Goal: Information Seeking & Learning: Learn about a topic

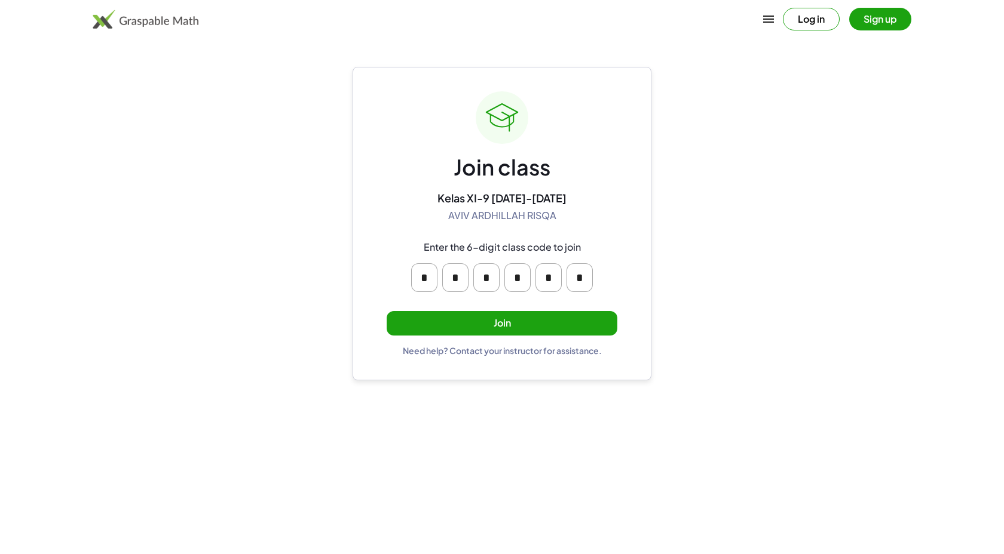
click at [550, 322] on button "Join" at bounding box center [502, 323] width 231 height 24
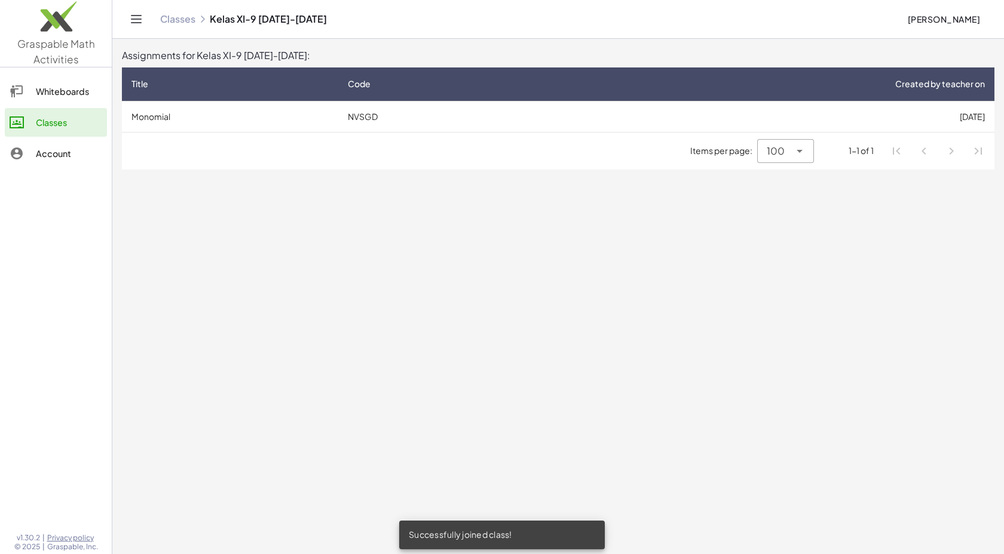
click at [576, 263] on main "Assignments for Kelas XI-9 [DATE]-[DATE]: Title Code Created by teacher on Mono…" at bounding box center [557, 277] width 891 height 554
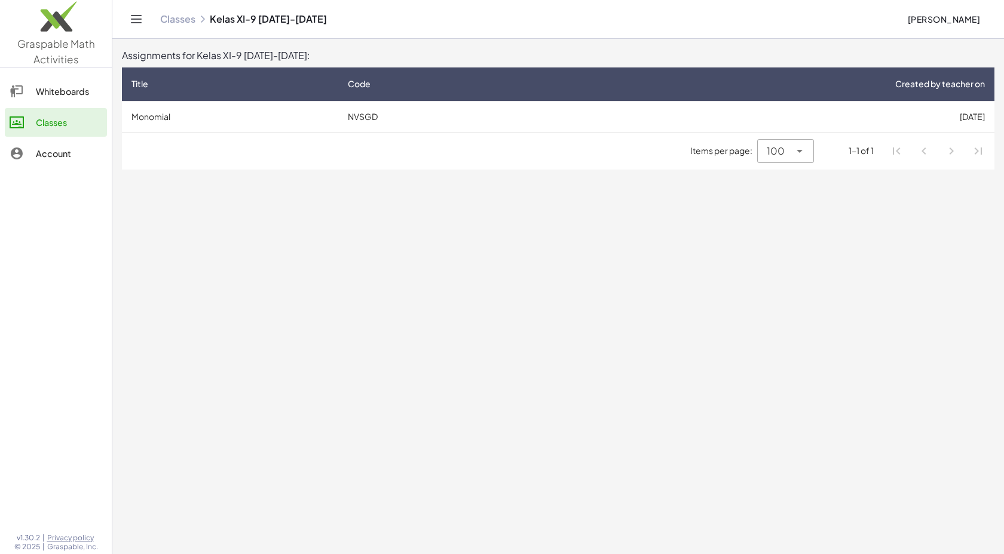
click at [86, 128] on div "Classes" at bounding box center [69, 122] width 66 height 14
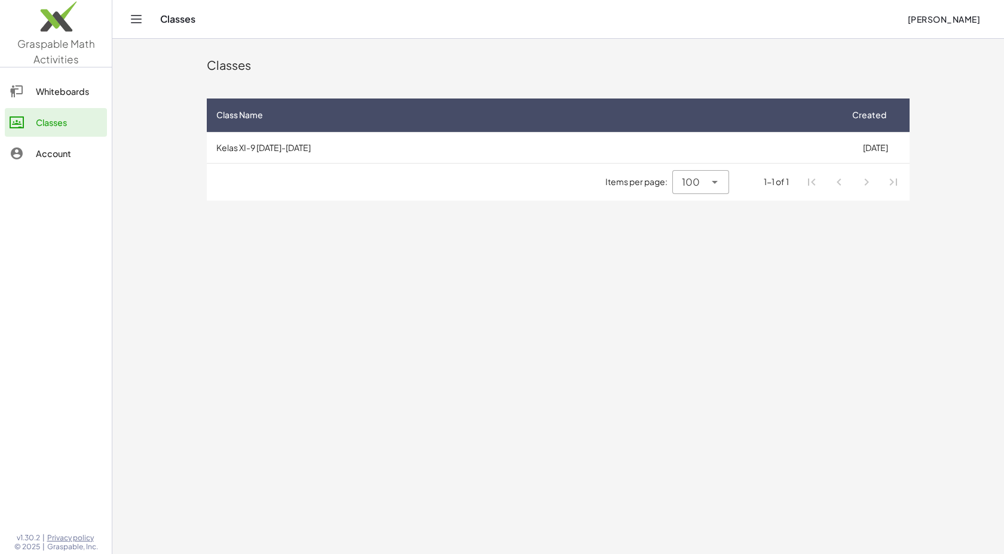
click at [63, 94] on div "Whiteboards" at bounding box center [69, 91] width 66 height 14
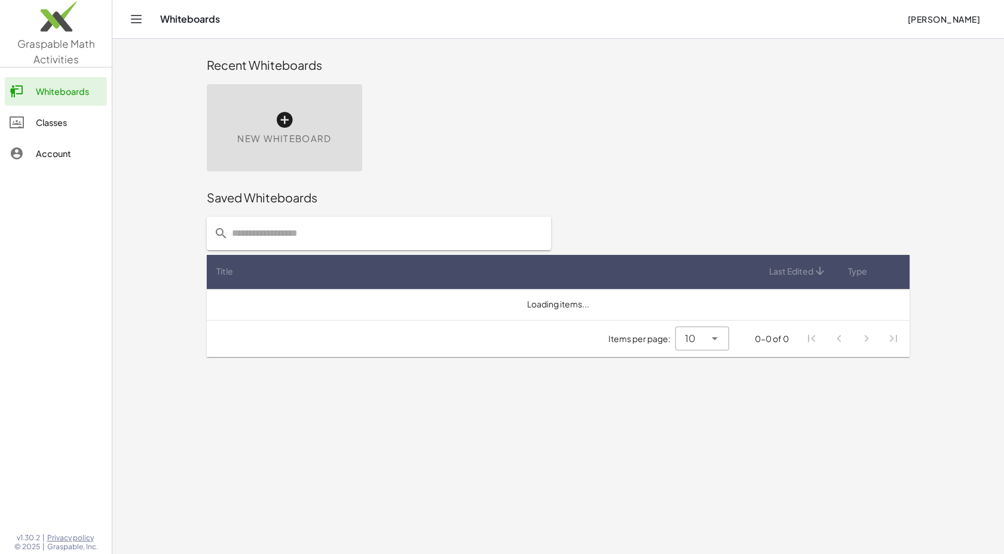
click at [62, 116] on div "Classes" at bounding box center [69, 122] width 66 height 14
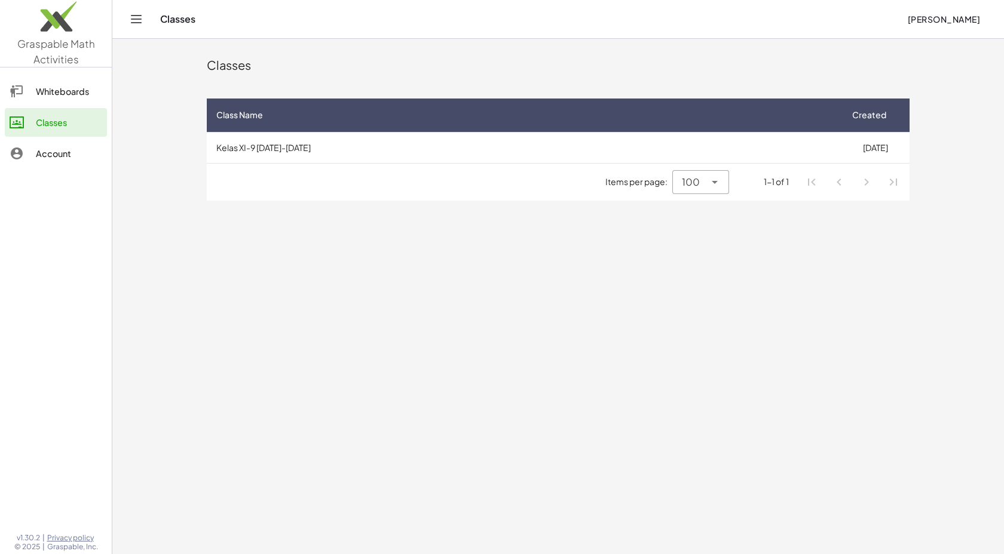
click at [63, 151] on div "Account" at bounding box center [69, 153] width 66 height 14
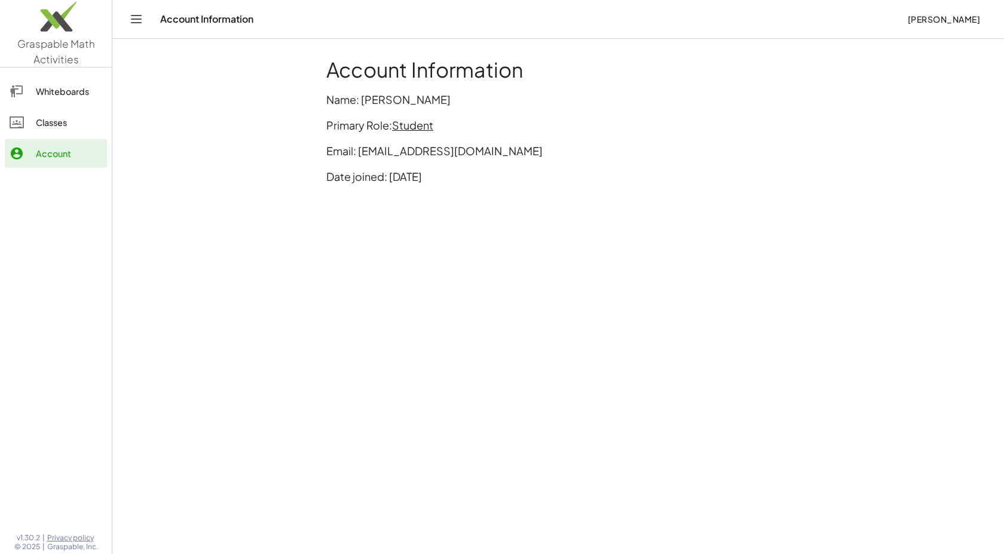
click at [66, 125] on div "Classes" at bounding box center [69, 122] width 66 height 14
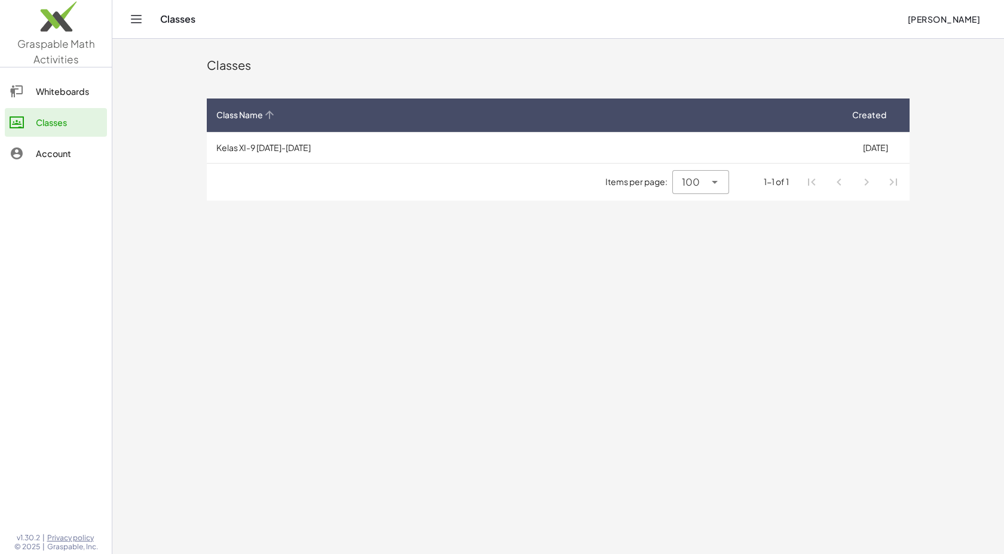
click at [541, 119] on div "Class Name" at bounding box center [523, 115] width 615 height 13
click at [692, 187] on span "100" at bounding box center [691, 182] width 18 height 14
click at [883, 106] on th "Created" at bounding box center [875, 115] width 69 height 33
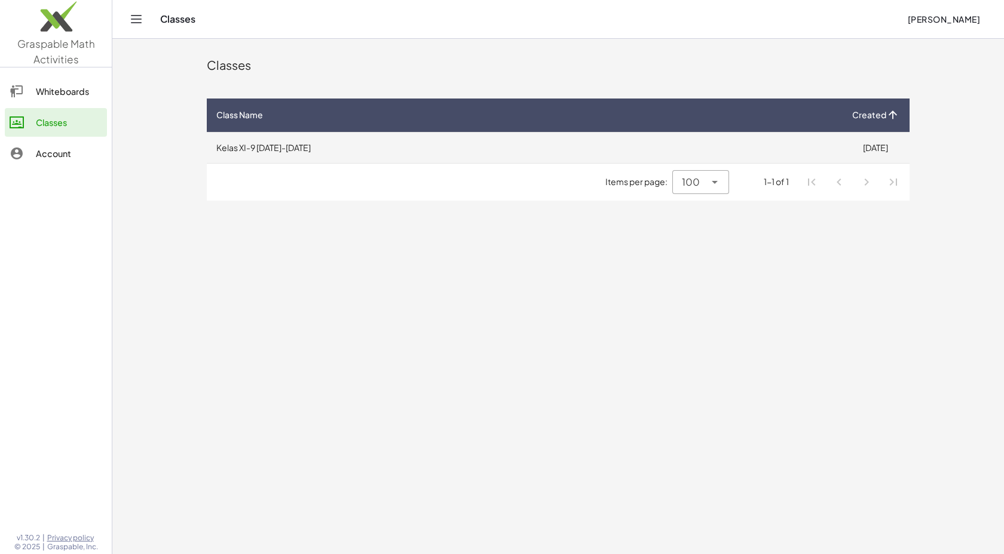
click at [256, 143] on td "Kelas XI-9 [DATE]-[DATE]" at bounding box center [524, 147] width 634 height 31
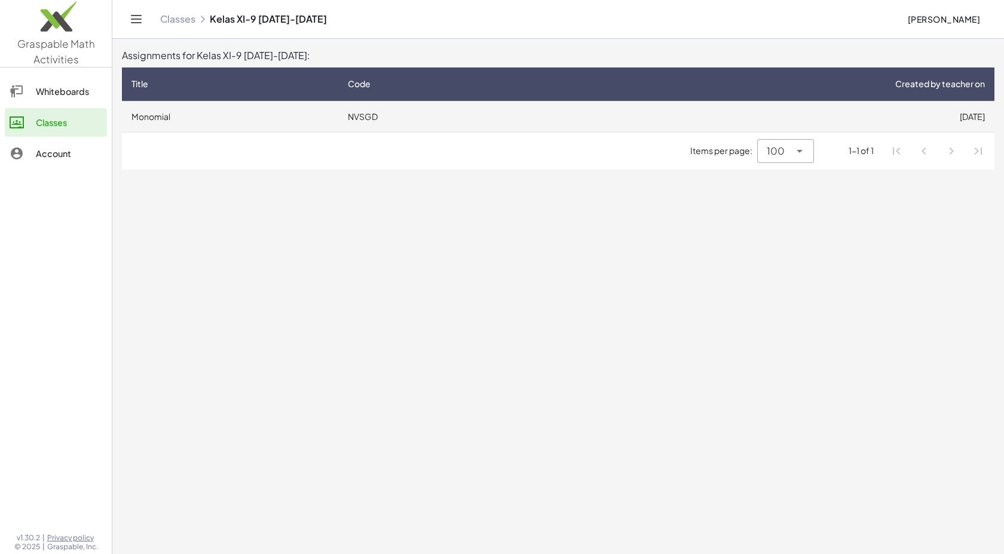
click at [298, 119] on td "Monomial" at bounding box center [230, 116] width 216 height 31
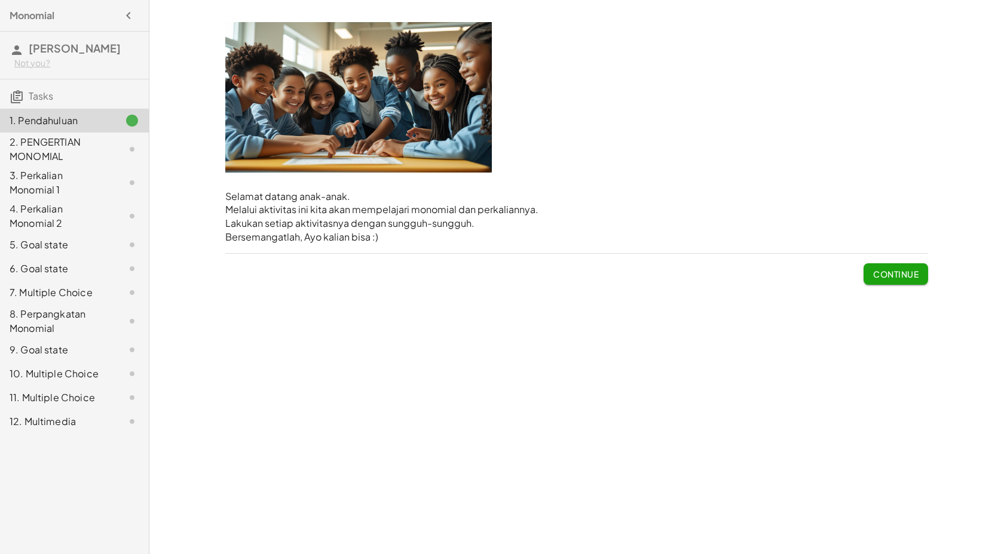
click at [886, 274] on span "Continue" at bounding box center [895, 274] width 45 height 11
